Goal: Check status: Check status

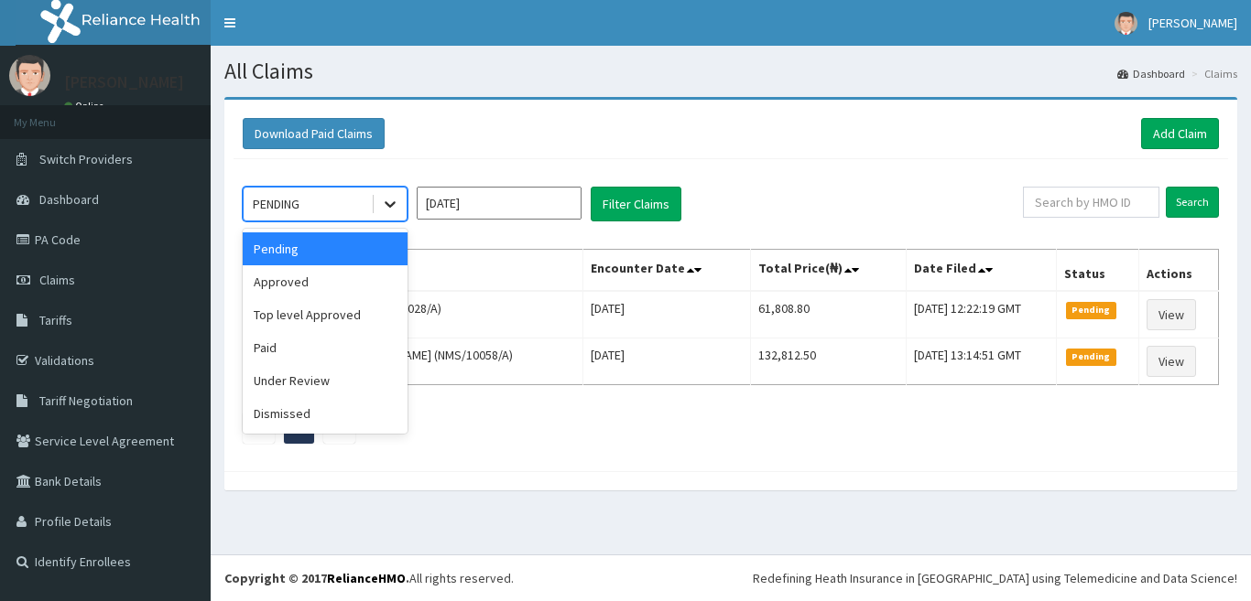
click at [389, 201] on icon at bounding box center [390, 204] width 18 height 18
click at [359, 378] on div "Under Review" at bounding box center [325, 380] width 165 height 33
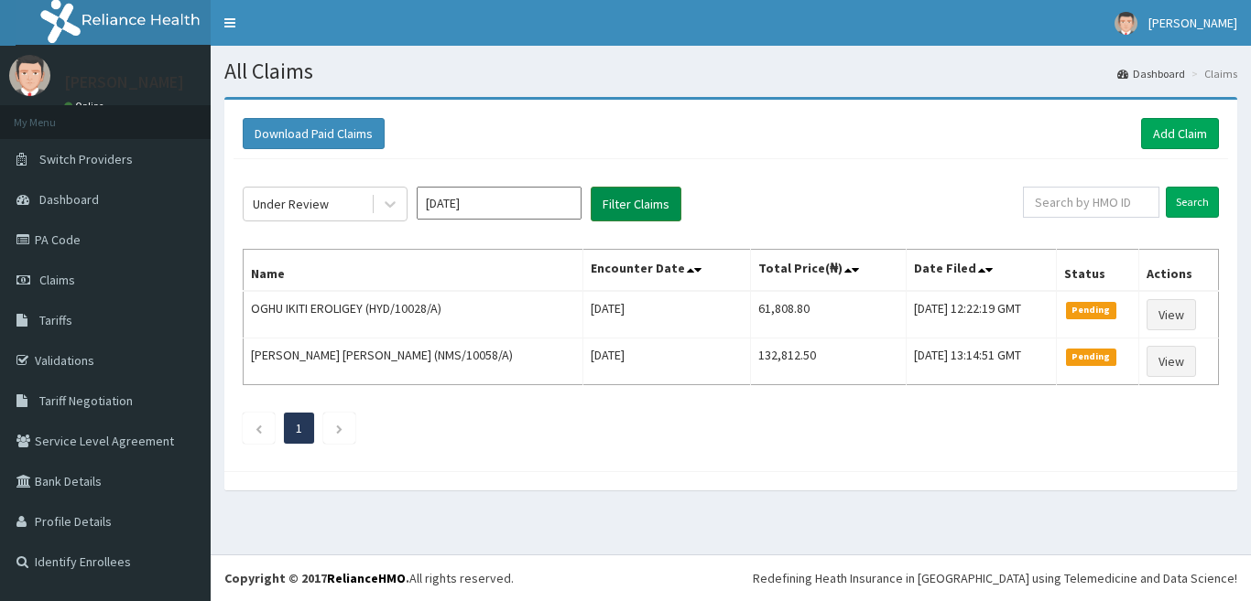
click at [655, 200] on button "Filter Claims" at bounding box center [636, 204] width 91 height 35
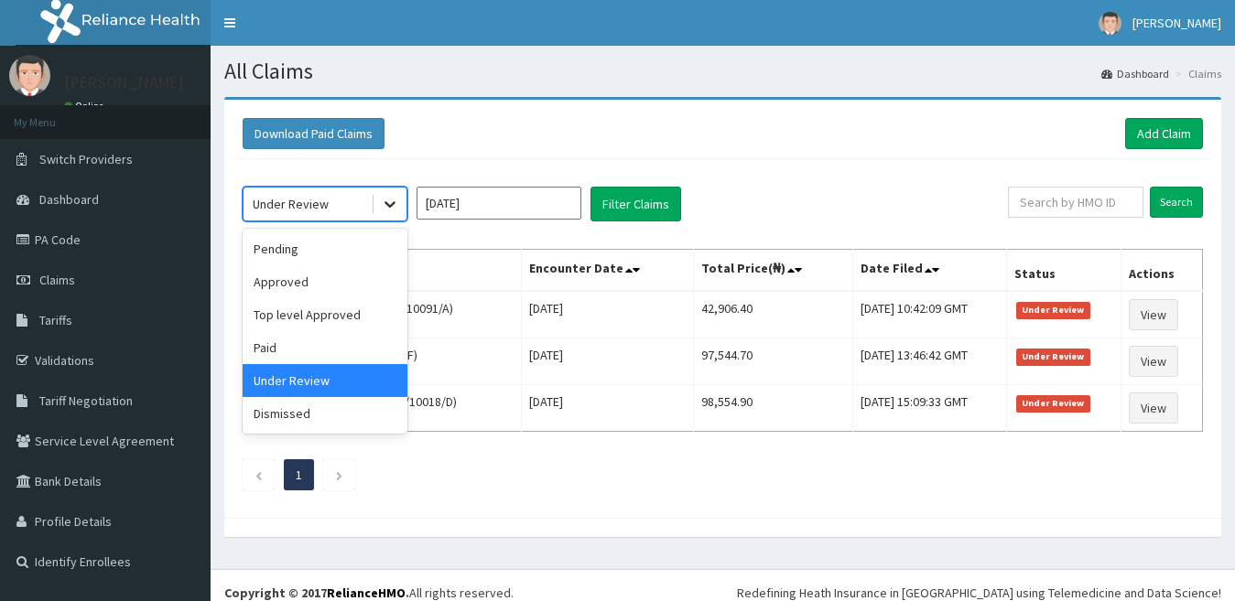
click at [385, 202] on icon at bounding box center [390, 204] width 18 height 18
click at [355, 285] on div "Approved" at bounding box center [325, 281] width 165 height 33
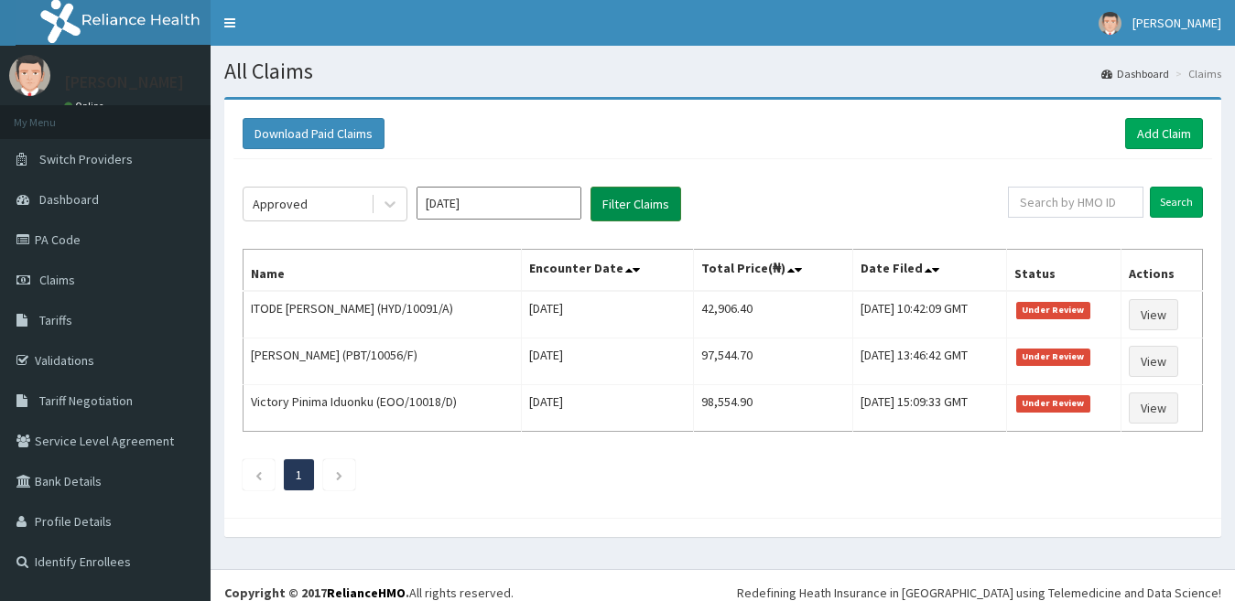
click at [603, 206] on button "Filter Claims" at bounding box center [636, 204] width 91 height 35
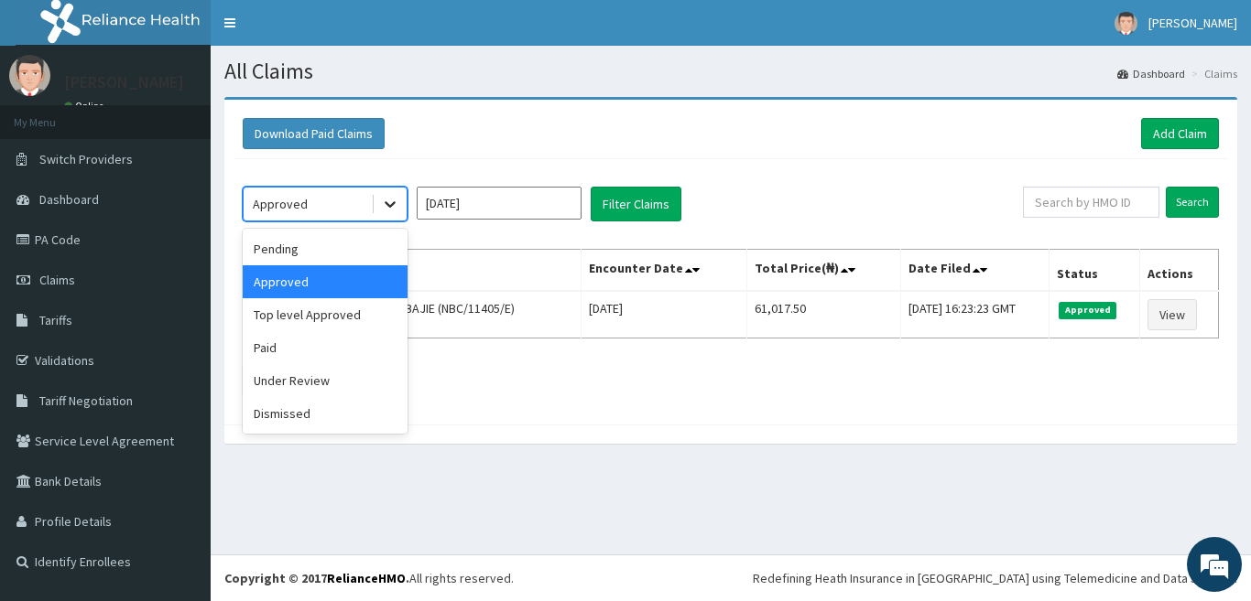
click at [385, 215] on div at bounding box center [390, 204] width 33 height 33
click at [355, 374] on div "Under Review" at bounding box center [325, 380] width 165 height 33
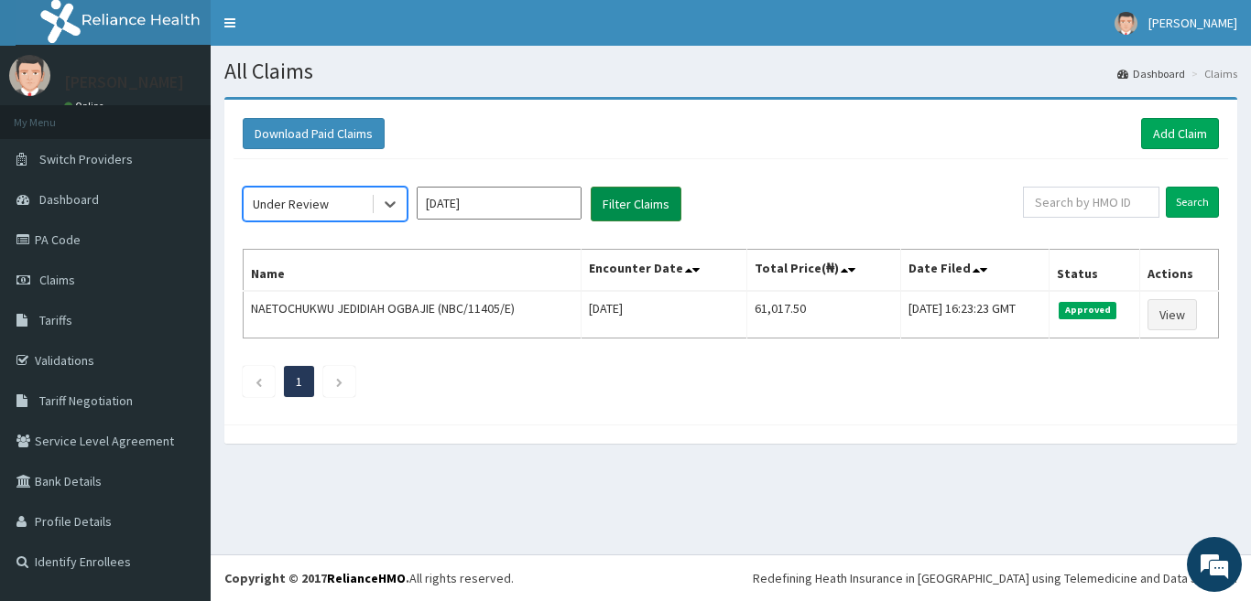
click at [621, 205] on button "Filter Claims" at bounding box center [636, 204] width 91 height 35
